Goal: Transaction & Acquisition: Subscribe to service/newsletter

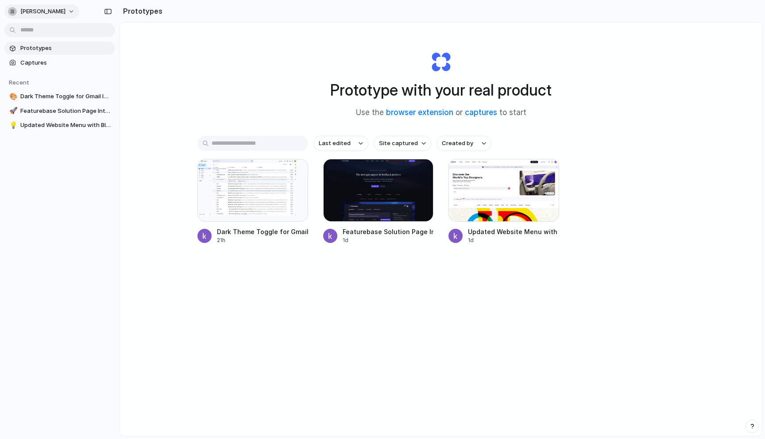
click at [46, 12] on span "[PERSON_NAME]" at bounding box center [42, 11] width 45 height 9
click at [40, 27] on span "Settings" at bounding box center [32, 31] width 24 height 9
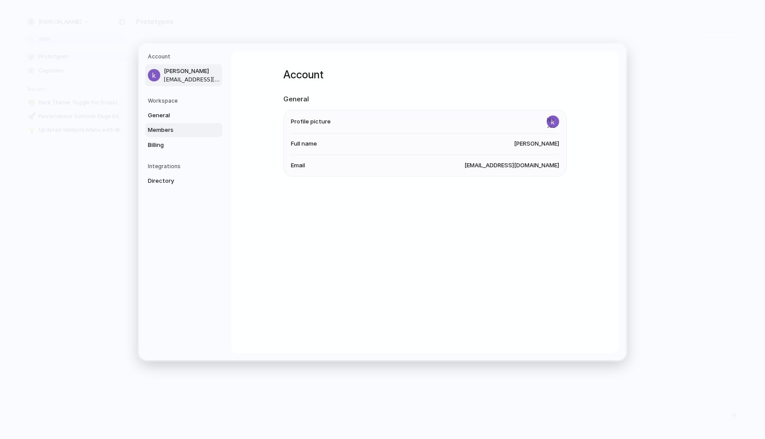
click at [169, 134] on span "Members" at bounding box center [176, 130] width 57 height 9
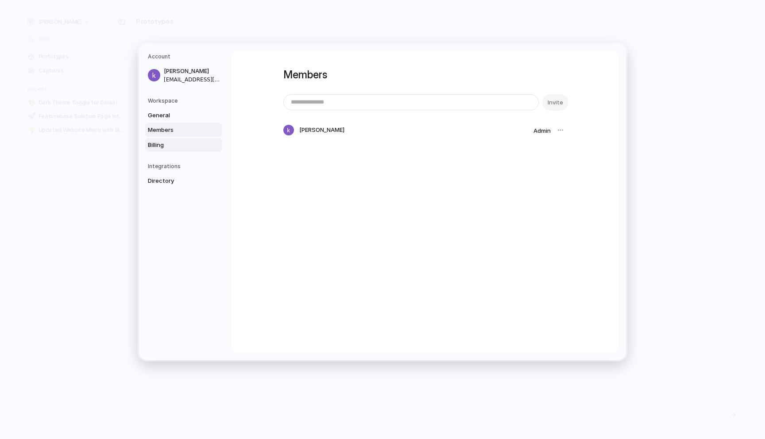
click at [169, 142] on span "Billing" at bounding box center [176, 144] width 57 height 9
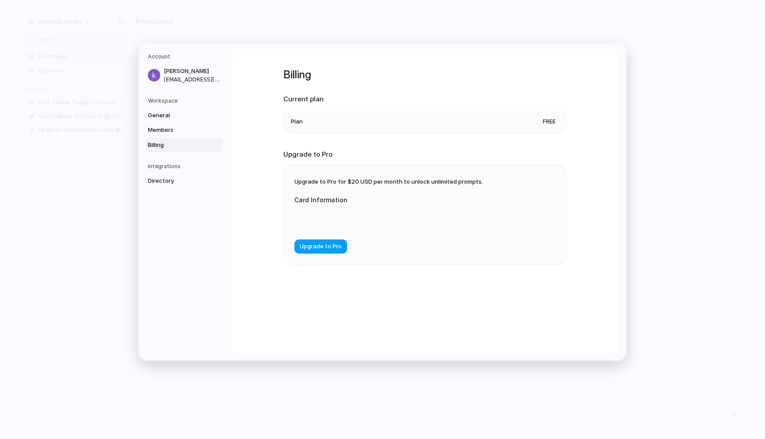
click at [337, 244] on span "Upgrade to Pro" at bounding box center [321, 246] width 42 height 9
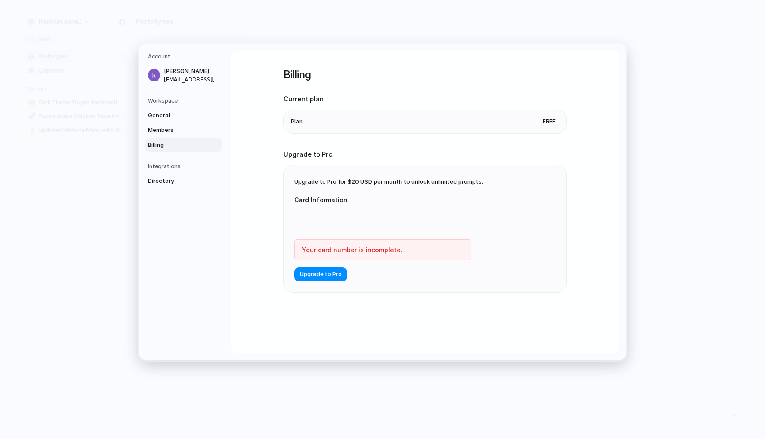
click at [435, 311] on div "Billing Current plan Plan Free Upgrade to Pro Upgrade to Pro for $20 USD per mo…" at bounding box center [424, 191] width 283 height 281
click at [338, 273] on span "Upgrade to Pro" at bounding box center [321, 274] width 42 height 9
